Goal: Find specific page/section: Find specific page/section

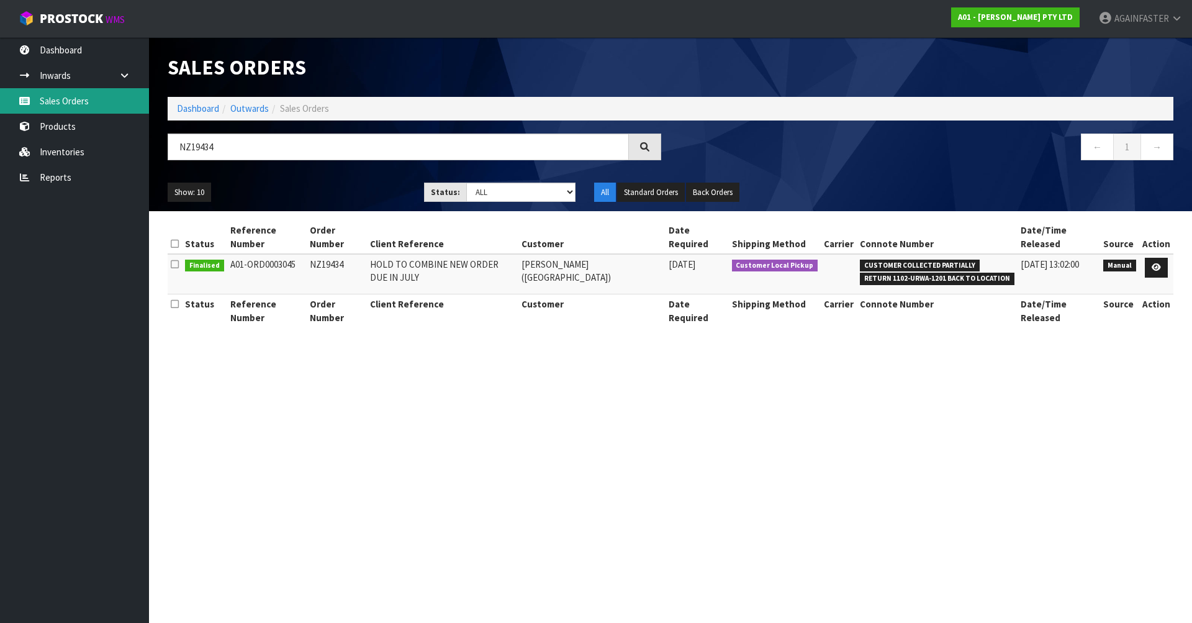
click at [107, 110] on link "Sales Orders" at bounding box center [74, 100] width 149 height 25
drag, startPoint x: 217, startPoint y: 148, endPoint x: 106, endPoint y: 113, distance: 116.5
click at [106, 113] on body "Toggle navigation ProStock WMS A01 - [PERSON_NAME] PTY LTD AGAINFASTER Logout D…" at bounding box center [596, 311] width 1192 height 623
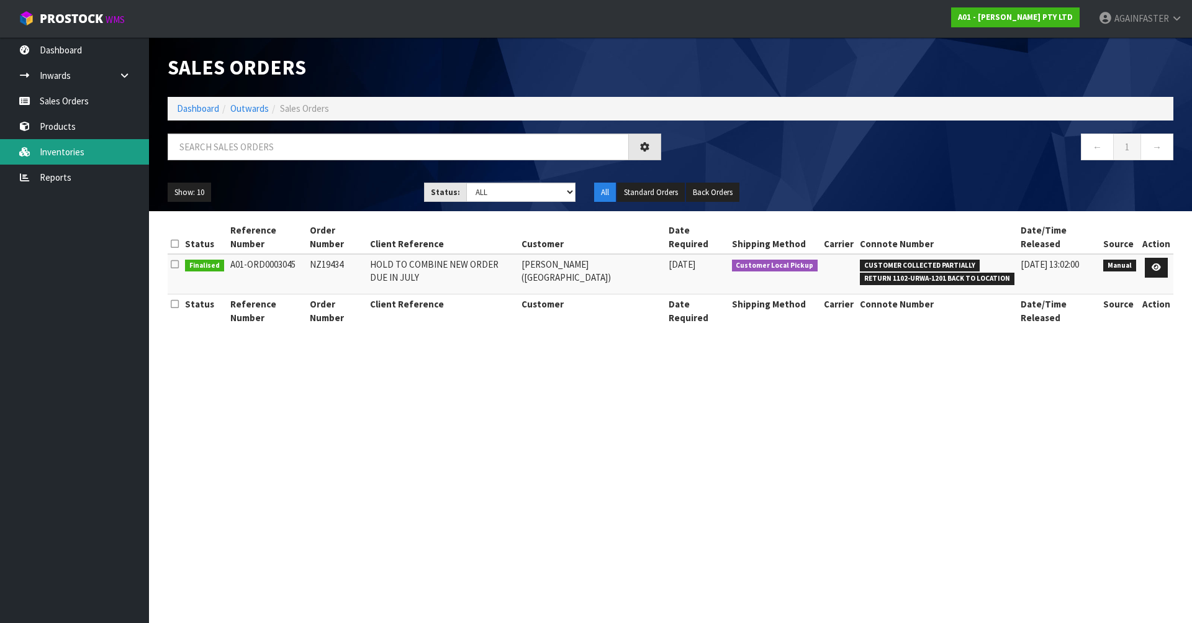
click at [58, 140] on link "Inventories" at bounding box center [74, 151] width 149 height 25
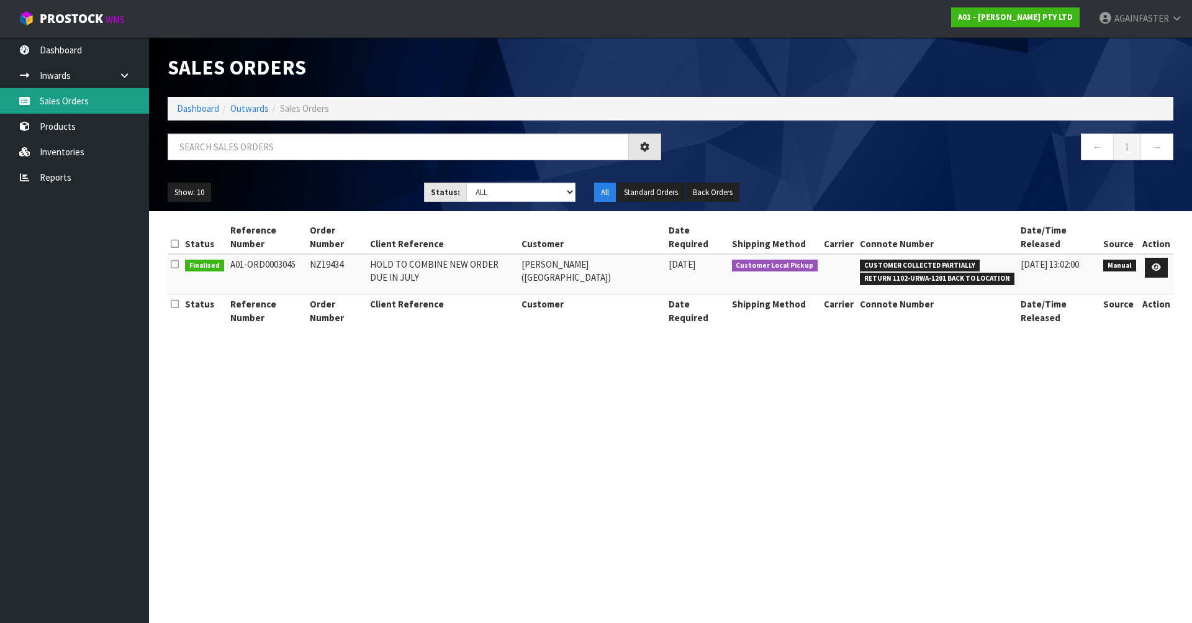
click at [76, 103] on link "Sales Orders" at bounding box center [74, 100] width 149 height 25
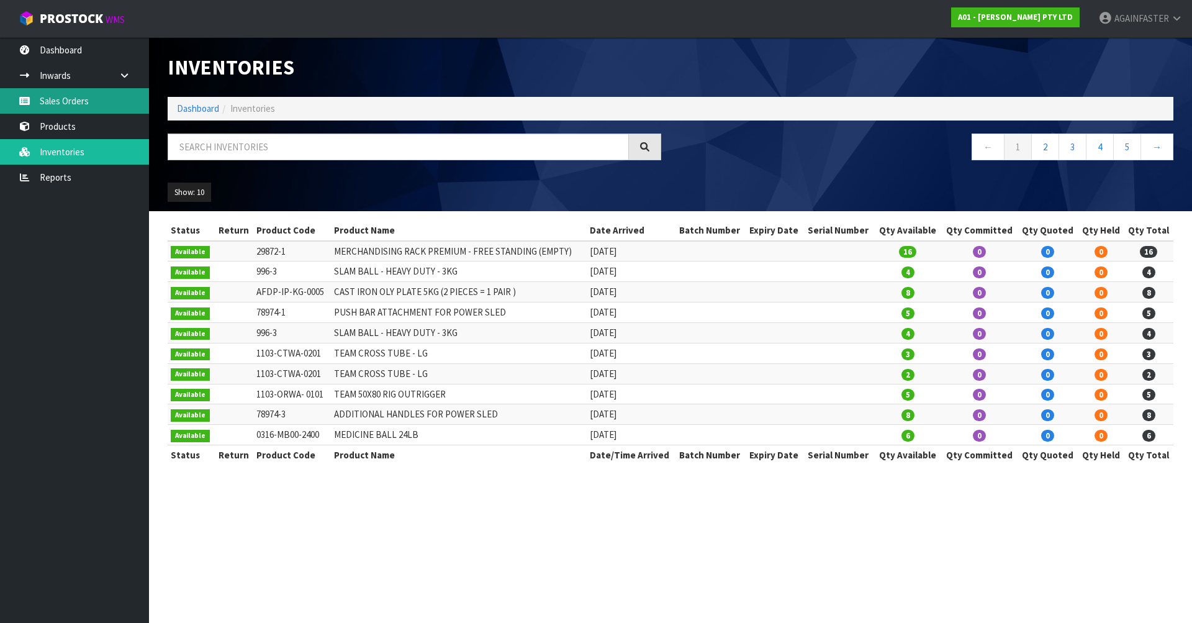
click at [76, 103] on link "Sales Orders" at bounding box center [74, 100] width 149 height 25
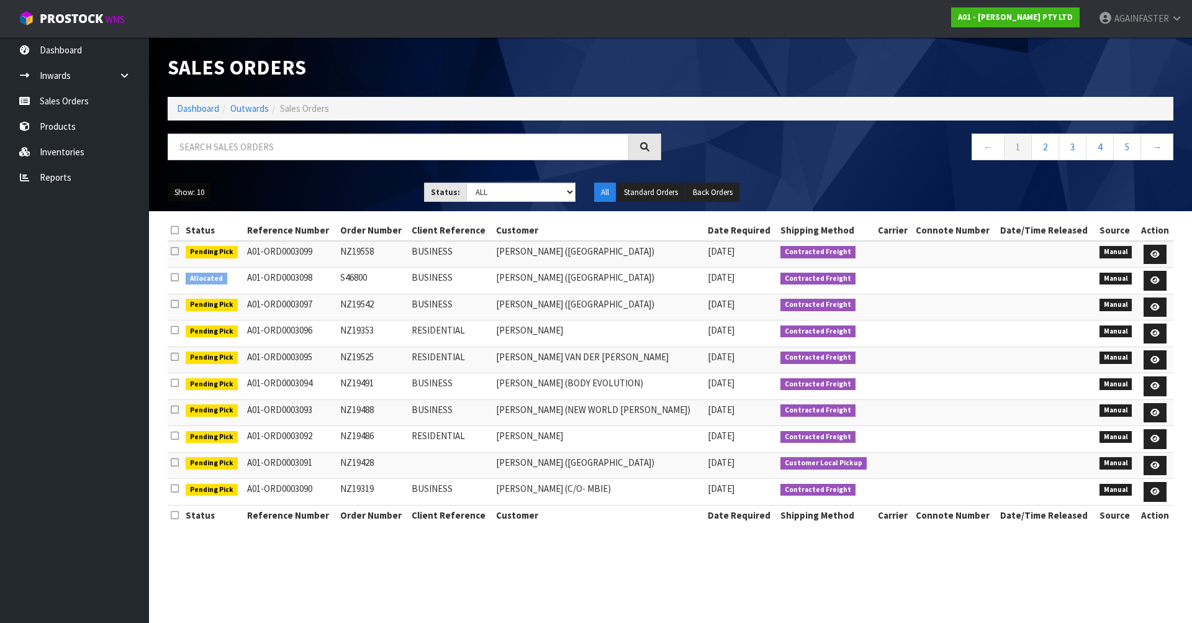
click at [197, 194] on button "Show: 10" at bounding box center [189, 193] width 43 height 20
click at [194, 243] on link "25" at bounding box center [217, 249] width 98 height 17
